Goal: Information Seeking & Learning: Learn about a topic

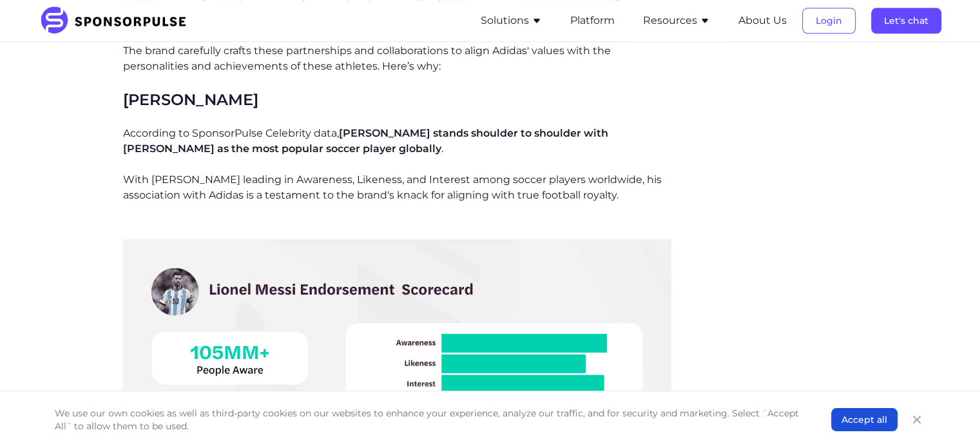
scroll to position [1252, 0]
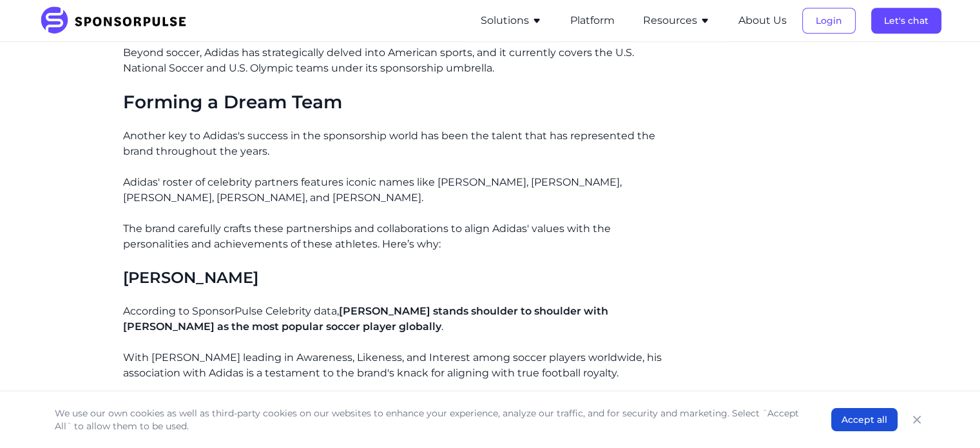
click at [408, 190] on p "Adidas' roster of celebrity partners features iconic names like [PERSON_NAME], …" at bounding box center [397, 190] width 548 height 31
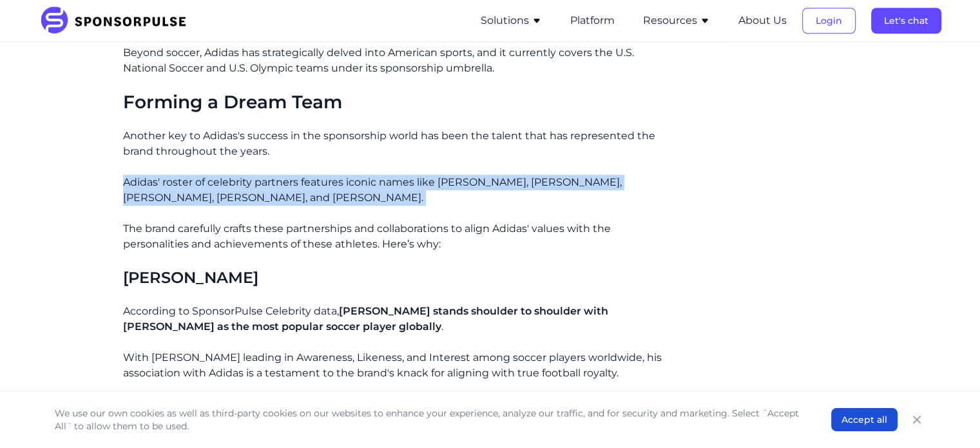
click at [408, 190] on p "Adidas' roster of celebrity partners features iconic names like [PERSON_NAME], …" at bounding box center [397, 190] width 548 height 31
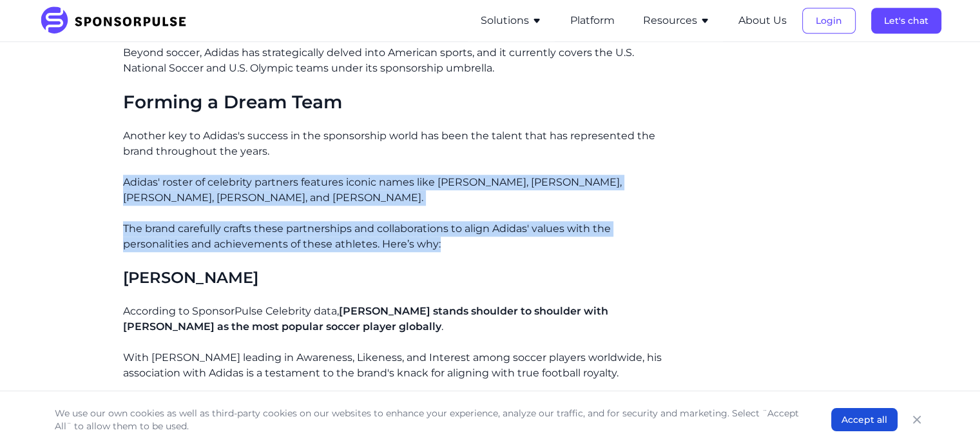
drag, startPoint x: 415, startPoint y: 208, endPoint x: 421, endPoint y: 234, distance: 27.0
click at [421, 234] on p "The brand carefully crafts these partnerships and collaborations to align Adida…" at bounding box center [397, 236] width 548 height 31
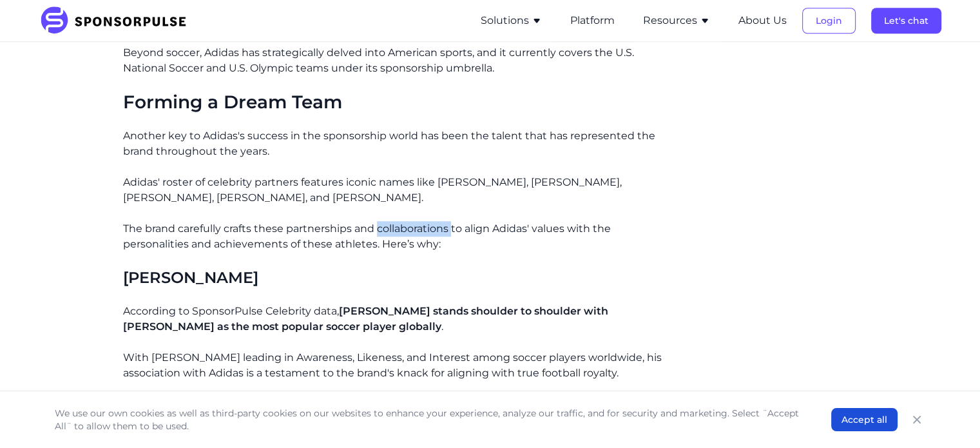
click at [421, 234] on p "The brand carefully crafts these partnerships and collaborations to align Adida…" at bounding box center [397, 236] width 548 height 31
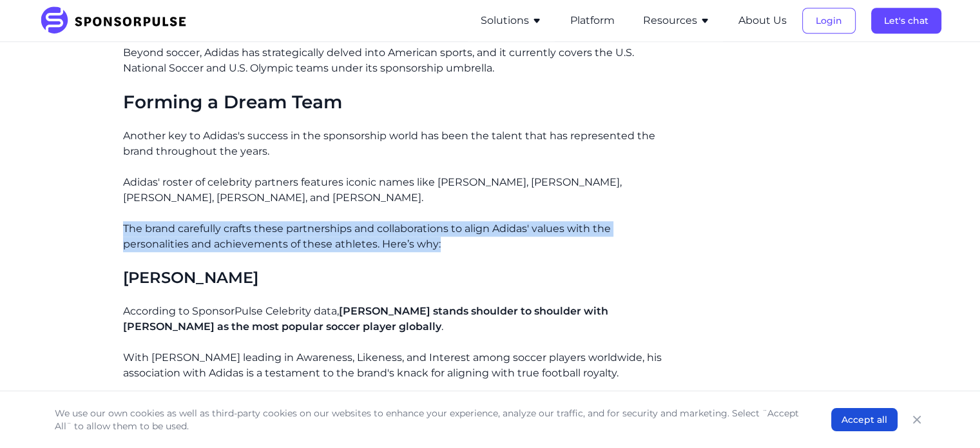
click at [421, 234] on p "The brand carefully crafts these partnerships and collaborations to align Adida…" at bounding box center [397, 236] width 548 height 31
click at [421, 239] on p "The brand carefully crafts these partnerships and collaborations to align Adida…" at bounding box center [397, 236] width 548 height 31
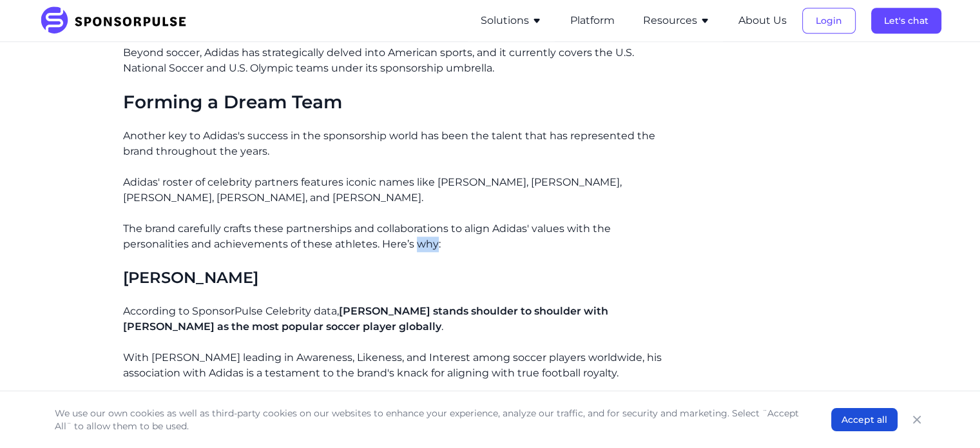
click at [421, 239] on p "The brand carefully crafts these partnerships and collaborations to align Adida…" at bounding box center [397, 236] width 548 height 31
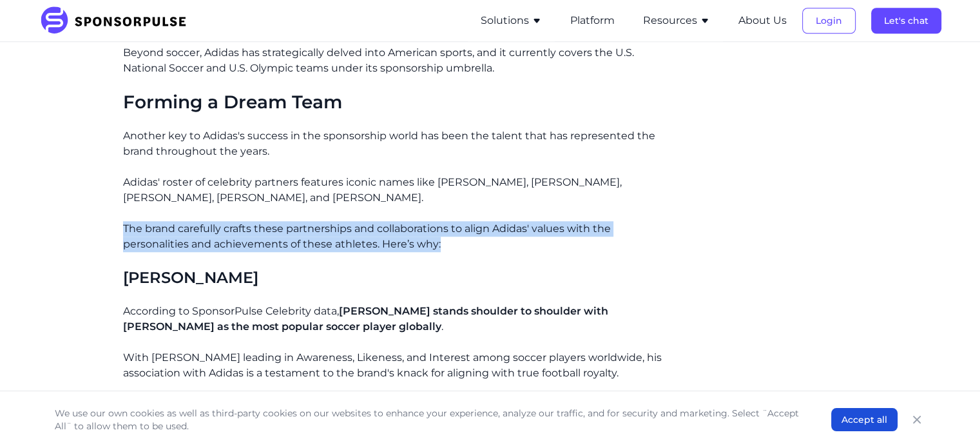
click at [421, 239] on p "The brand carefully crafts these partnerships and collaborations to align Adida…" at bounding box center [397, 236] width 548 height 31
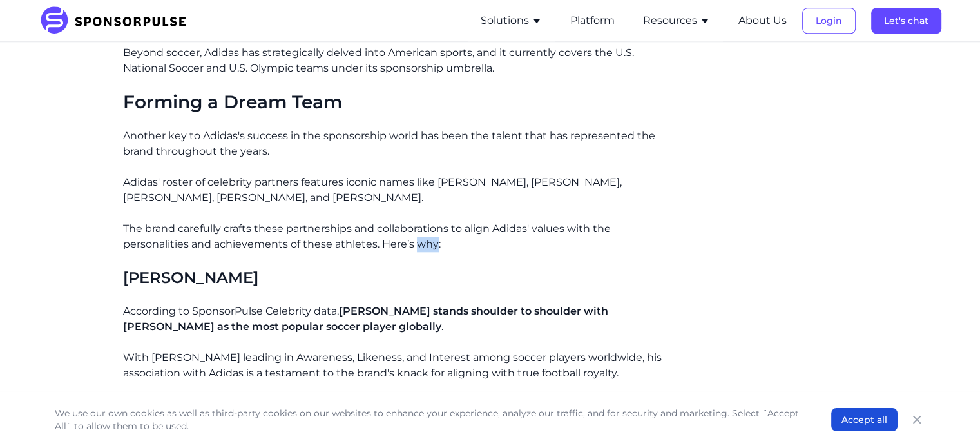
click at [421, 239] on p "The brand carefully crafts these partnerships and collaborations to align Adida…" at bounding box center [397, 236] width 548 height 31
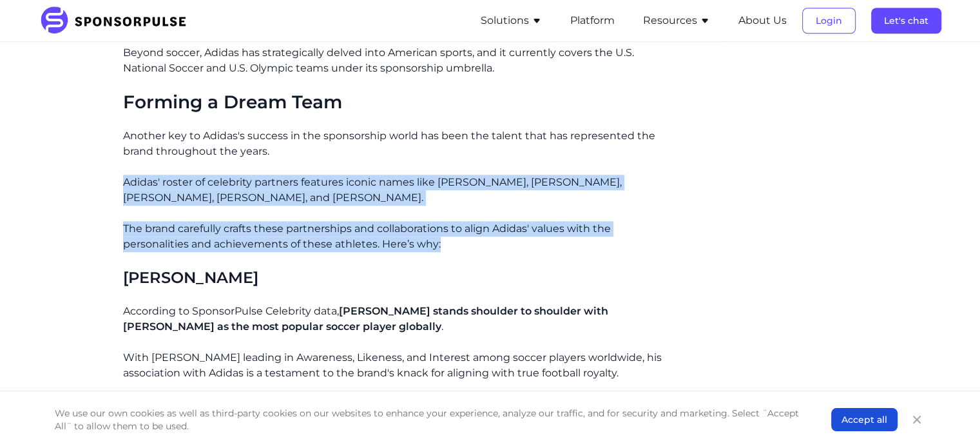
drag, startPoint x: 421, startPoint y: 239, endPoint x: 428, endPoint y: 192, distance: 47.5
click at [428, 192] on p "Adidas' roster of celebrity partners features iconic names like [PERSON_NAME], …" at bounding box center [397, 190] width 548 height 31
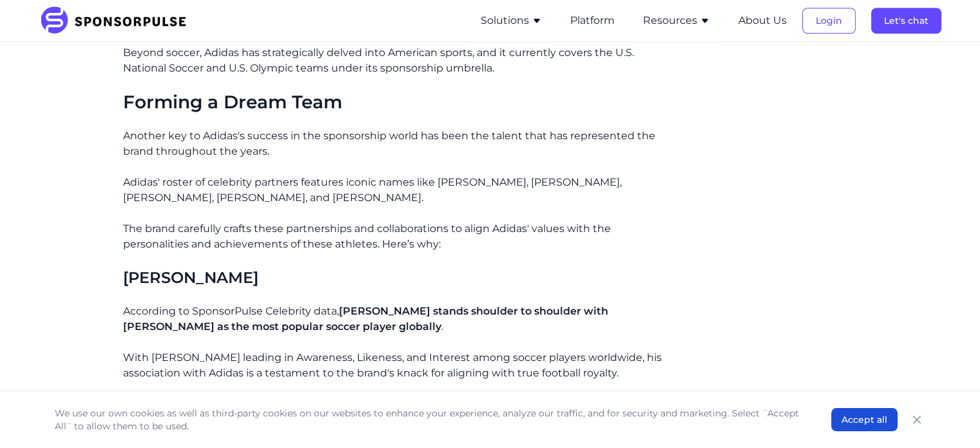
click at [428, 192] on p "Adidas' roster of celebrity partners features iconic names like [PERSON_NAME], …" at bounding box center [397, 190] width 548 height 31
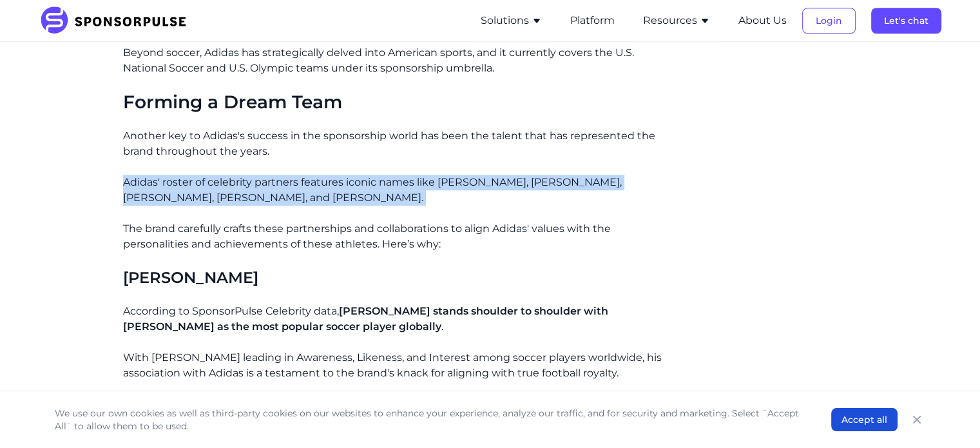
click at [428, 192] on p "Adidas' roster of celebrity partners features iconic names like [PERSON_NAME], …" at bounding box center [397, 190] width 548 height 31
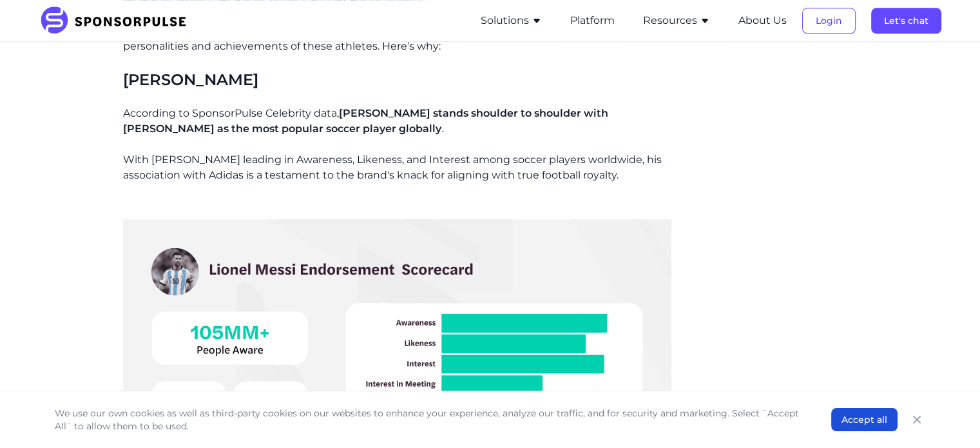
scroll to position [1446, 0]
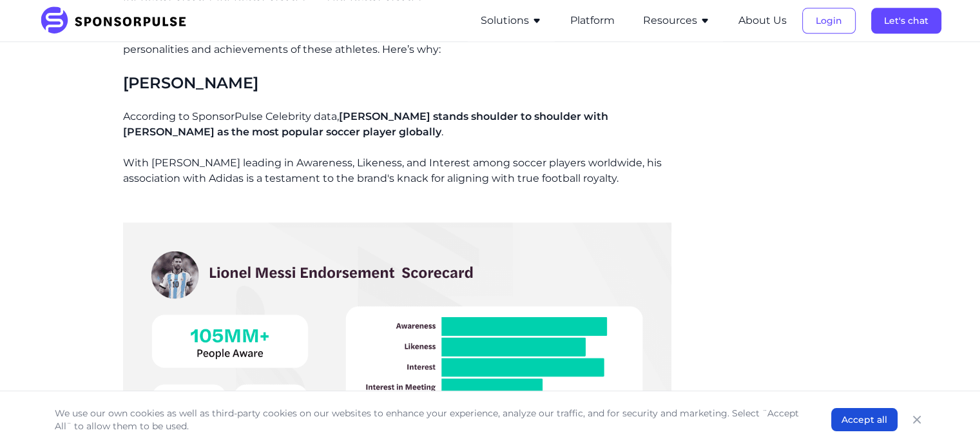
click at [428, 127] on p "According to SponsorPulse Celebrity data, [PERSON_NAME] stands shoulder to shou…" at bounding box center [397, 124] width 548 height 31
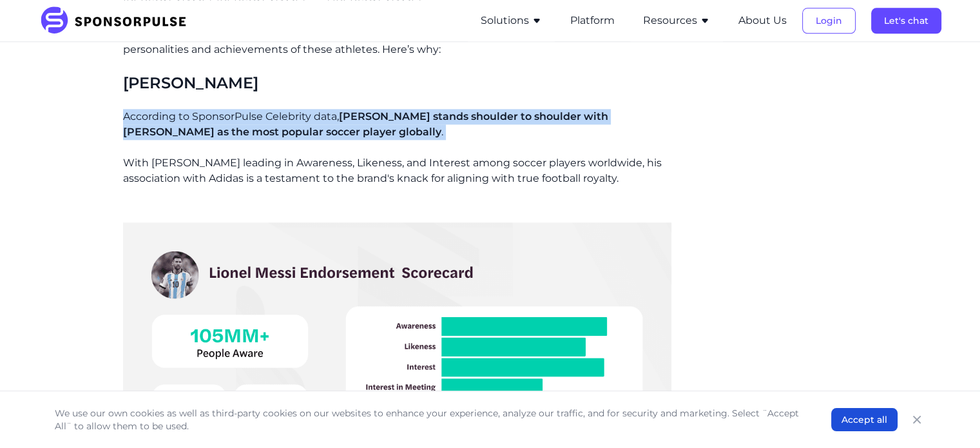
click at [428, 127] on p "According to SponsorPulse Celebrity data, [PERSON_NAME] stands shoulder to shou…" at bounding box center [397, 124] width 548 height 31
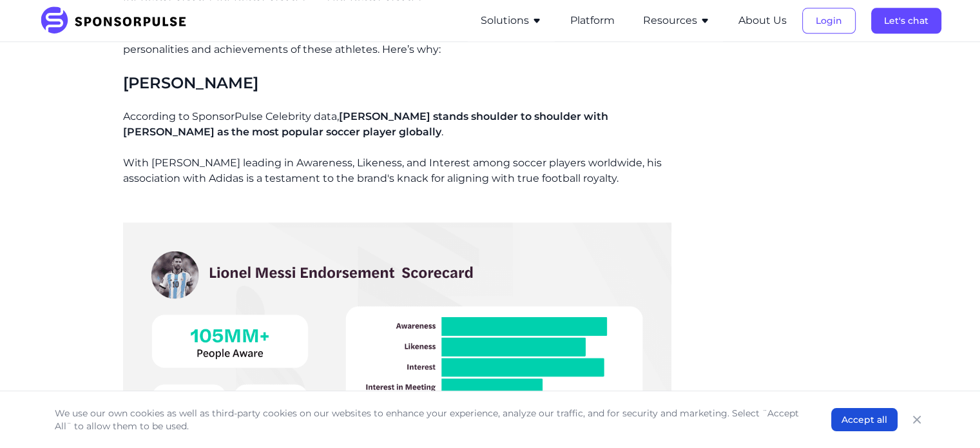
click at [439, 160] on p "With [PERSON_NAME] leading in Awareness, Likeness, and Interest among soccer pl…" at bounding box center [397, 170] width 548 height 31
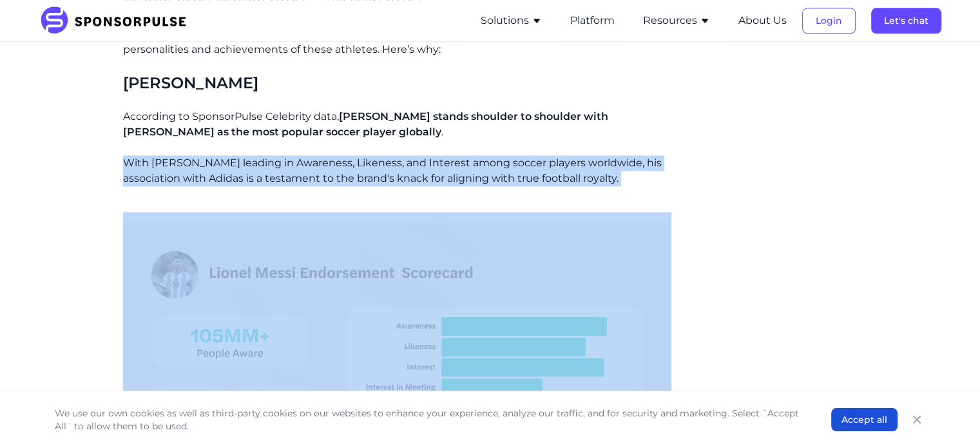
click at [439, 160] on p "With [PERSON_NAME] leading in Awareness, Likeness, and Interest among soccer pl…" at bounding box center [397, 170] width 548 height 31
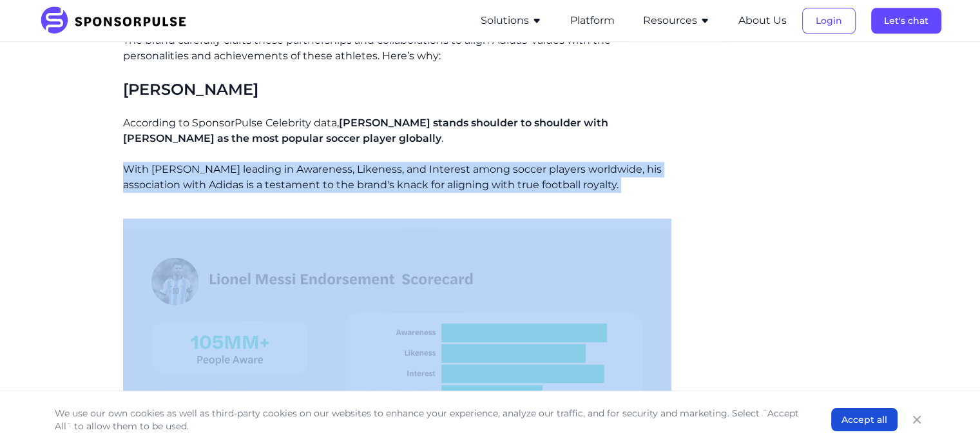
click at [438, 176] on p "With [PERSON_NAME] leading in Awareness, Likeness, and Interest among soccer pl…" at bounding box center [397, 177] width 548 height 31
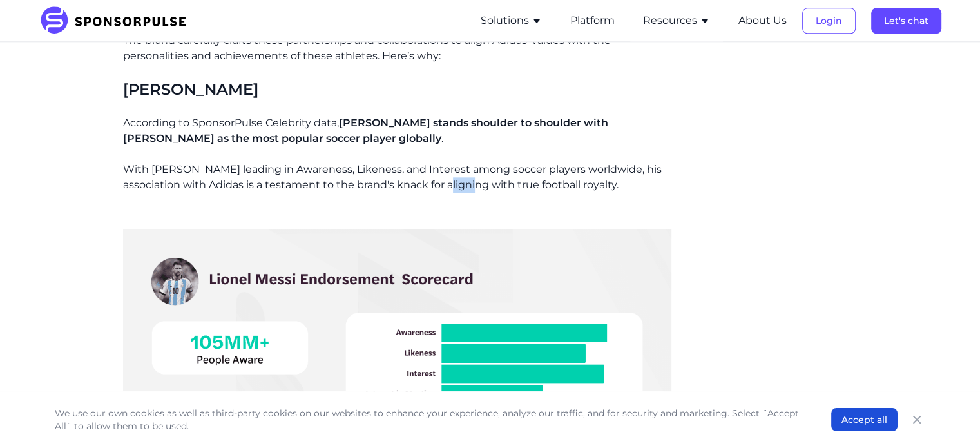
click at [438, 176] on p "With [PERSON_NAME] leading in Awareness, Likeness, and Interest among soccer pl…" at bounding box center [397, 177] width 548 height 31
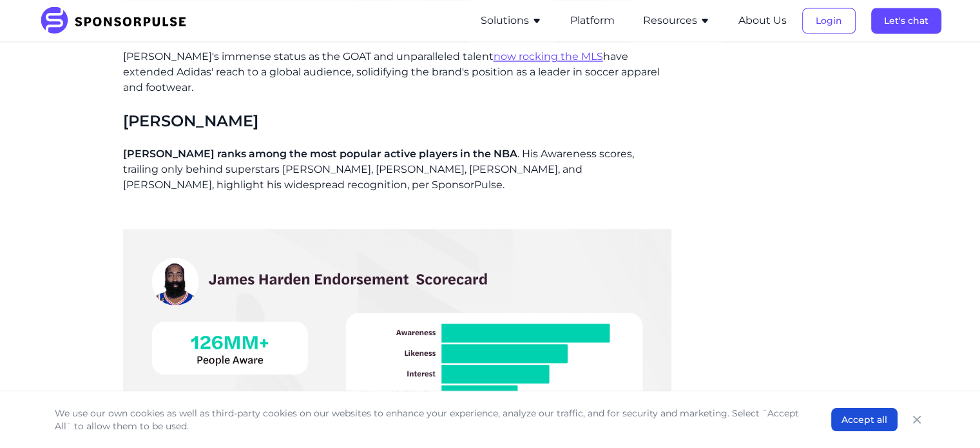
scroll to position [1940, 0]
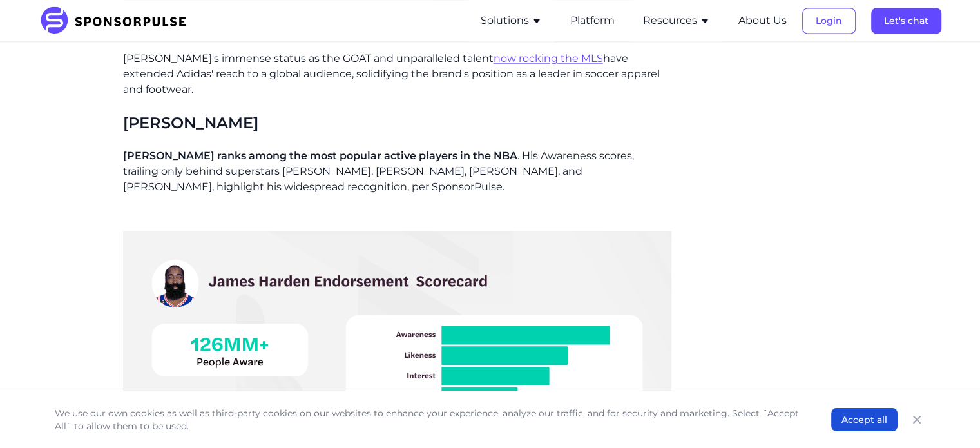
click at [461, 151] on p "[PERSON_NAME] ranks among the most popular active players in the NBA . His Awar…" at bounding box center [397, 171] width 548 height 46
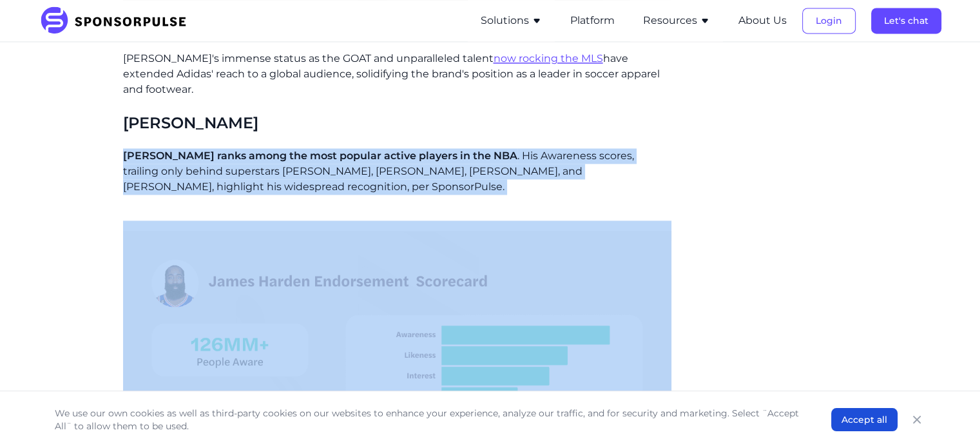
click at [461, 151] on p "[PERSON_NAME] ranks among the most popular active players in the NBA . His Awar…" at bounding box center [397, 171] width 548 height 46
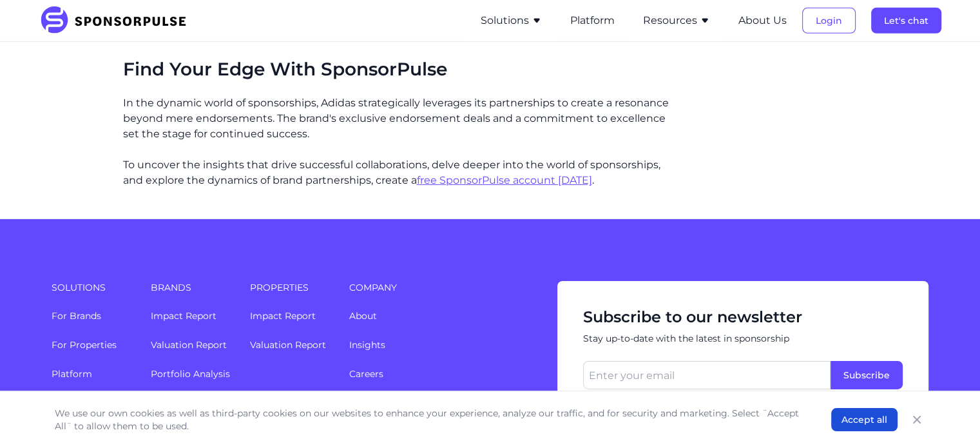
scroll to position [4162, 0]
